Goal: Book appointment/travel/reservation

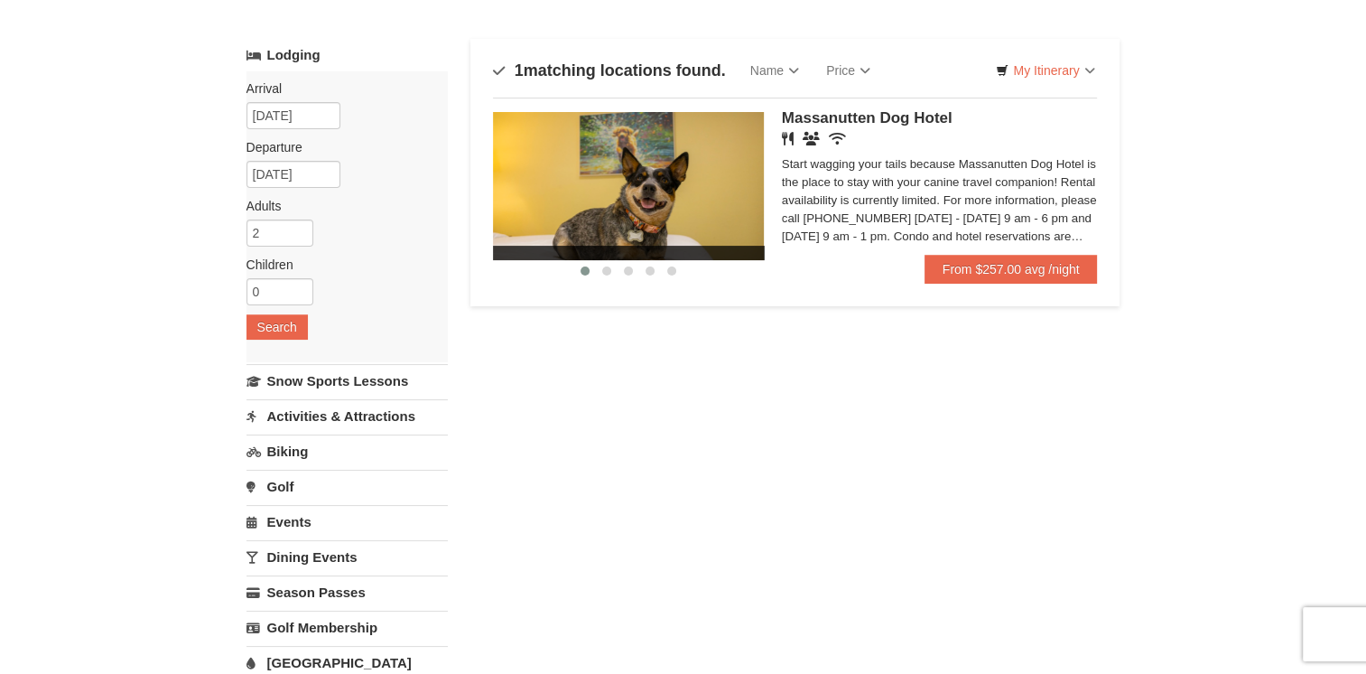
scroll to position [26, 0]
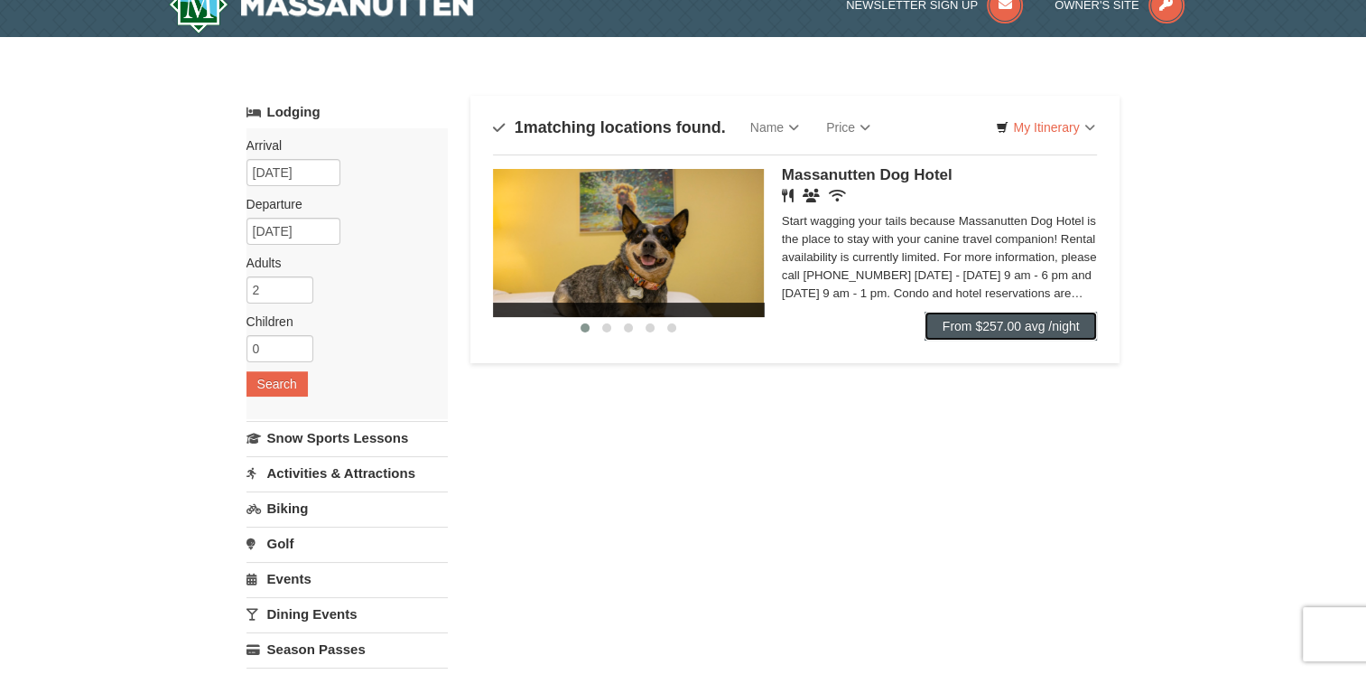
click at [1010, 313] on link "From $257.00 avg /night" at bounding box center [1011, 326] width 173 height 29
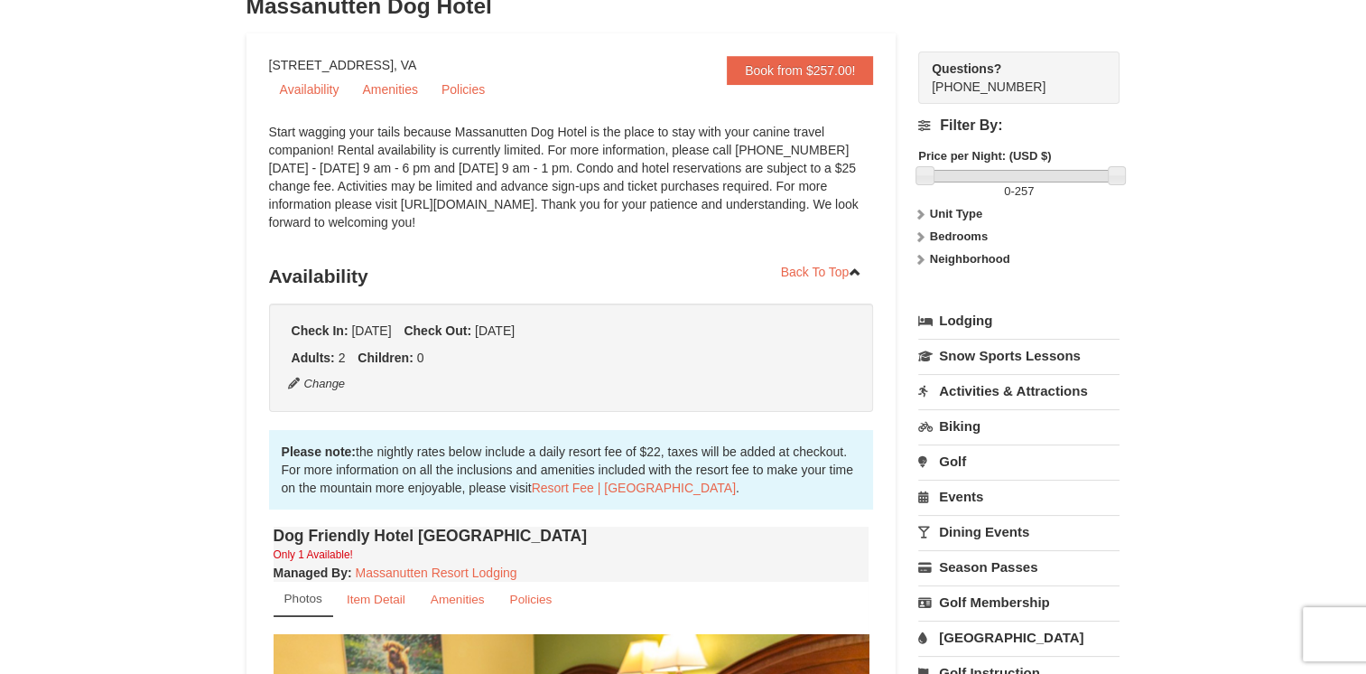
scroll to position [98, 0]
